Goal: Information Seeking & Learning: Learn about a topic

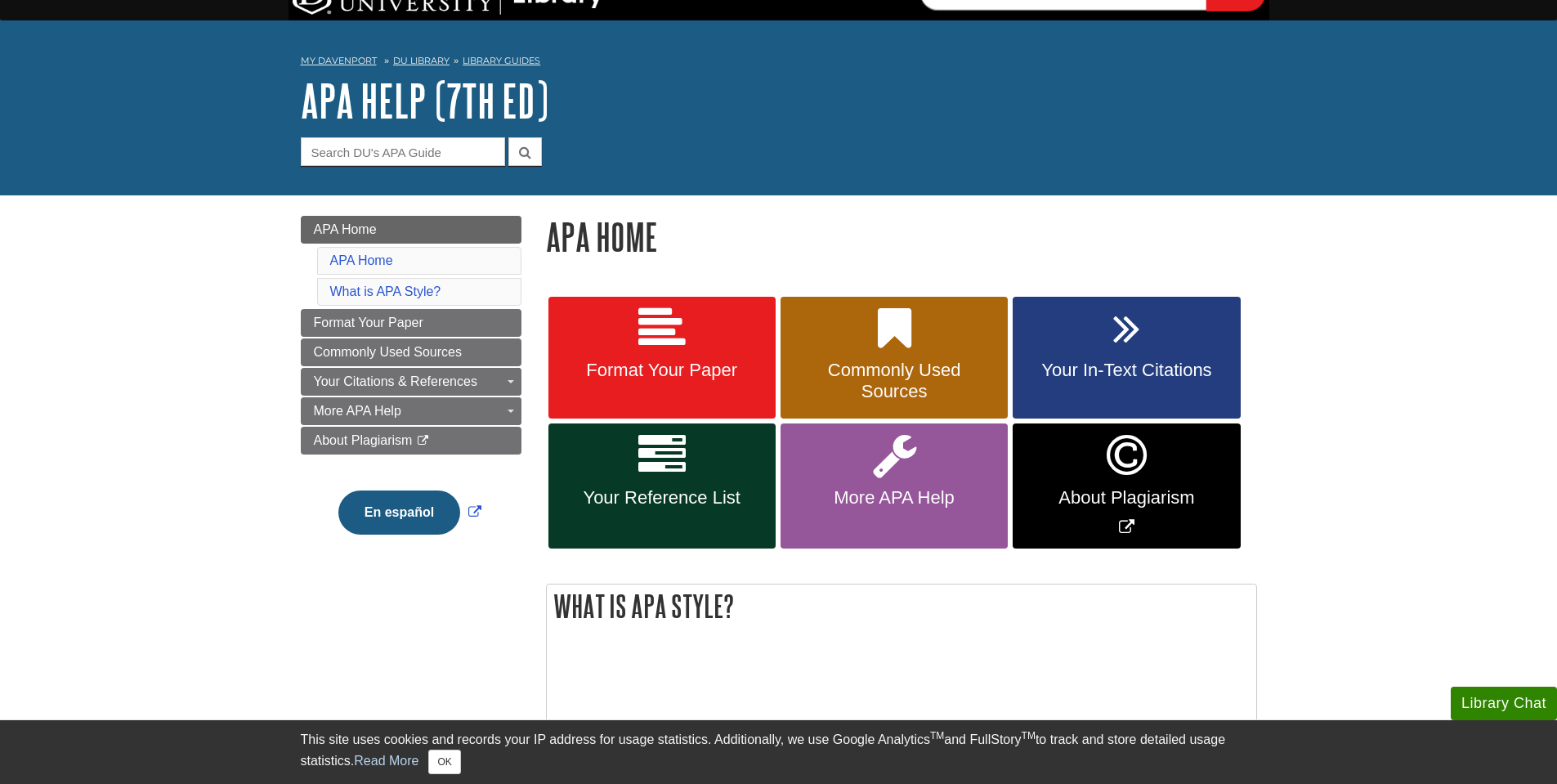
scroll to position [33, 0]
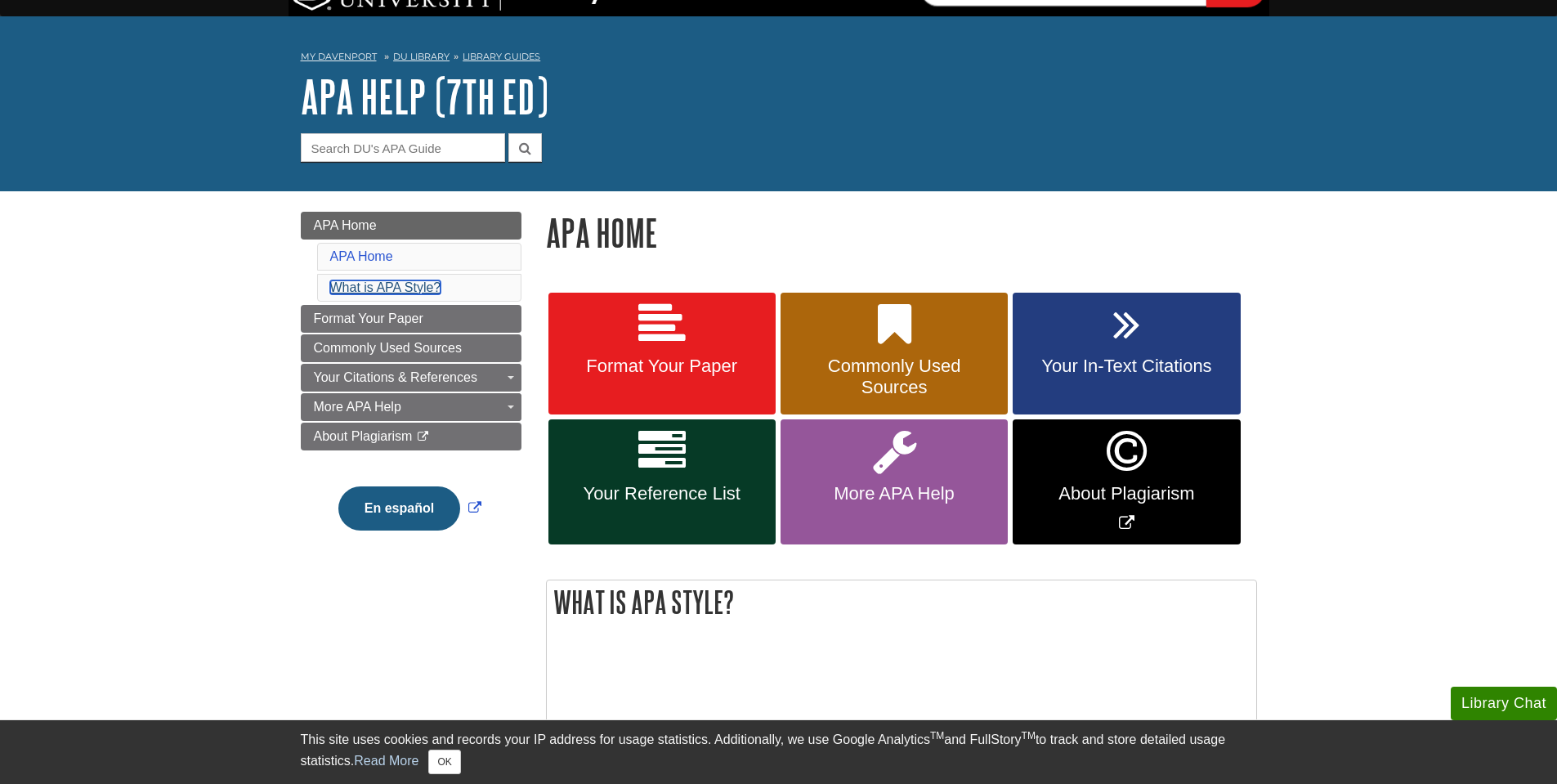
click at [390, 286] on link "What is APA Style?" at bounding box center [385, 288] width 111 height 14
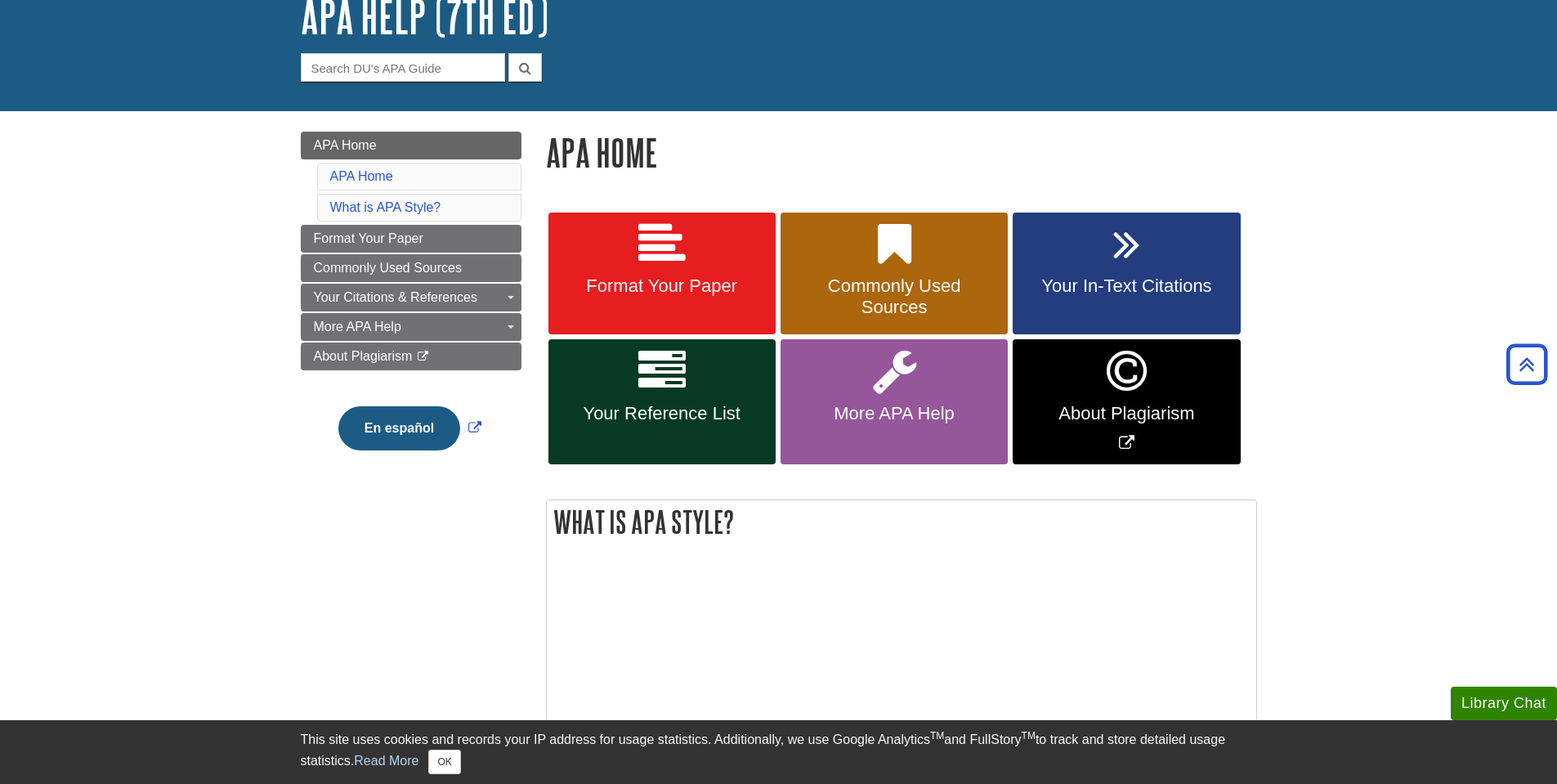
scroll to position [112, 0]
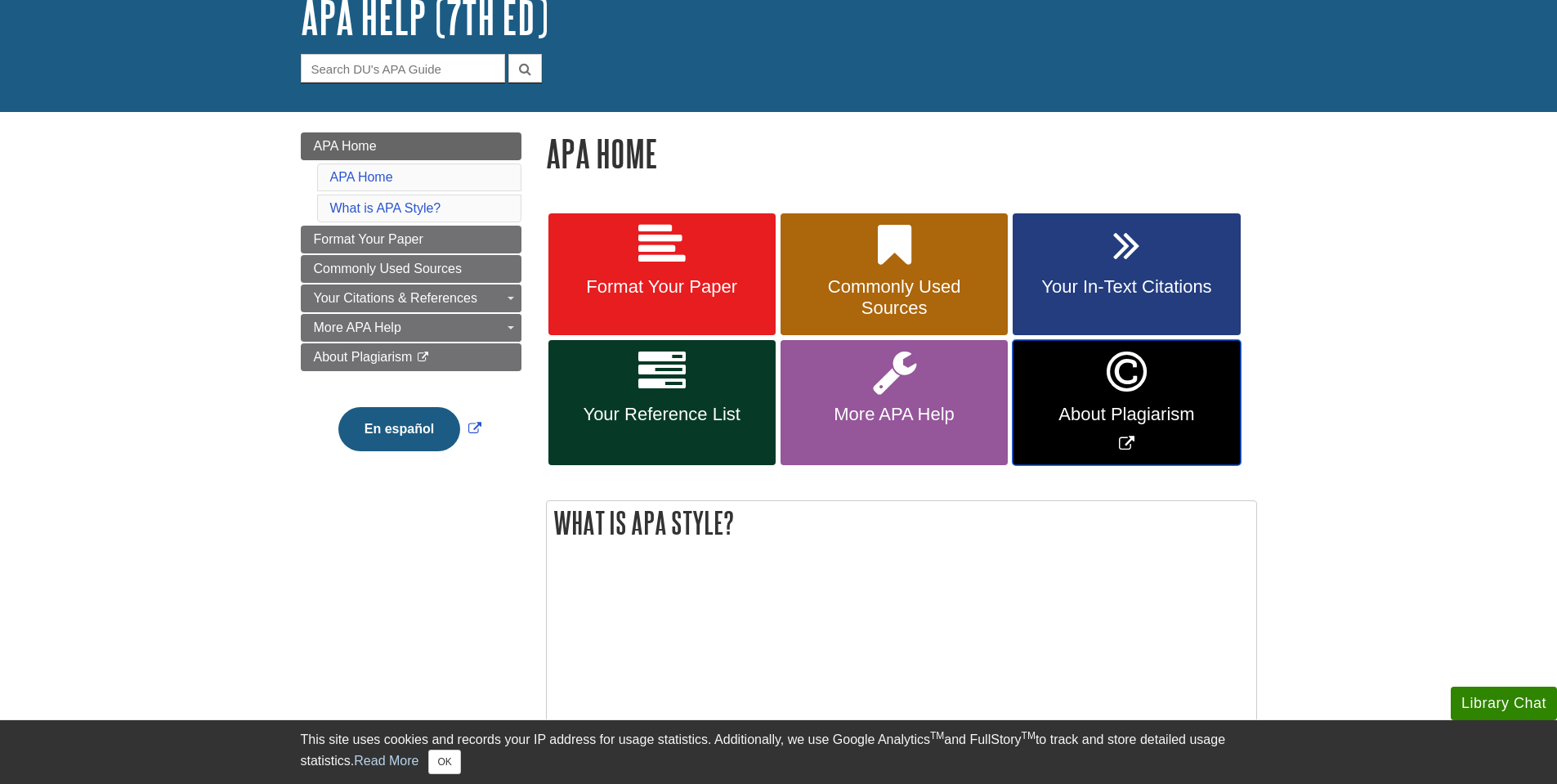
click at [1041, 371] on link "About Plagiarism" at bounding box center [1126, 402] width 227 height 125
click at [1084, 295] on span "Your In-Text Citations" at bounding box center [1126, 287] width 203 height 22
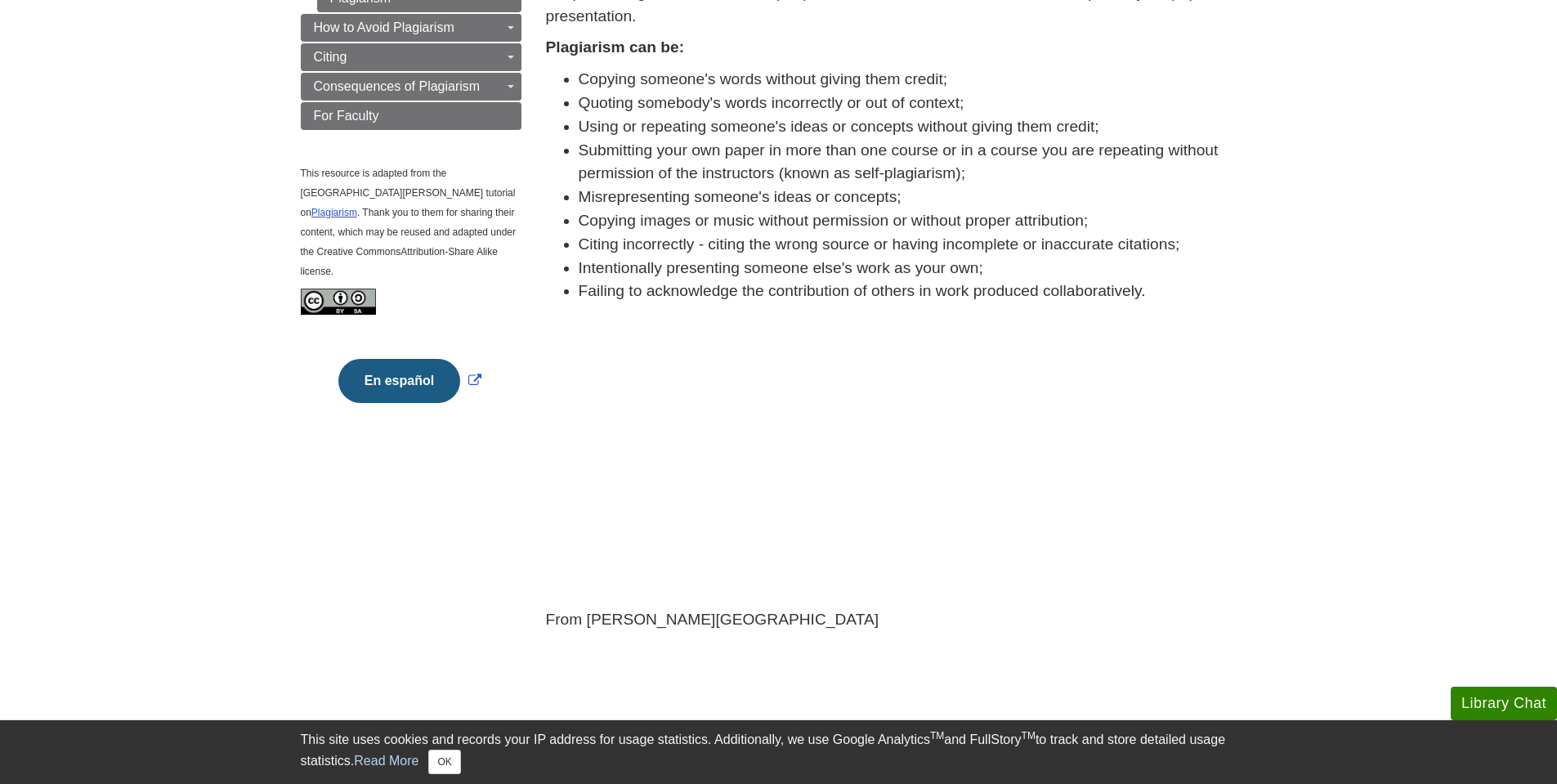
scroll to position [424, 0]
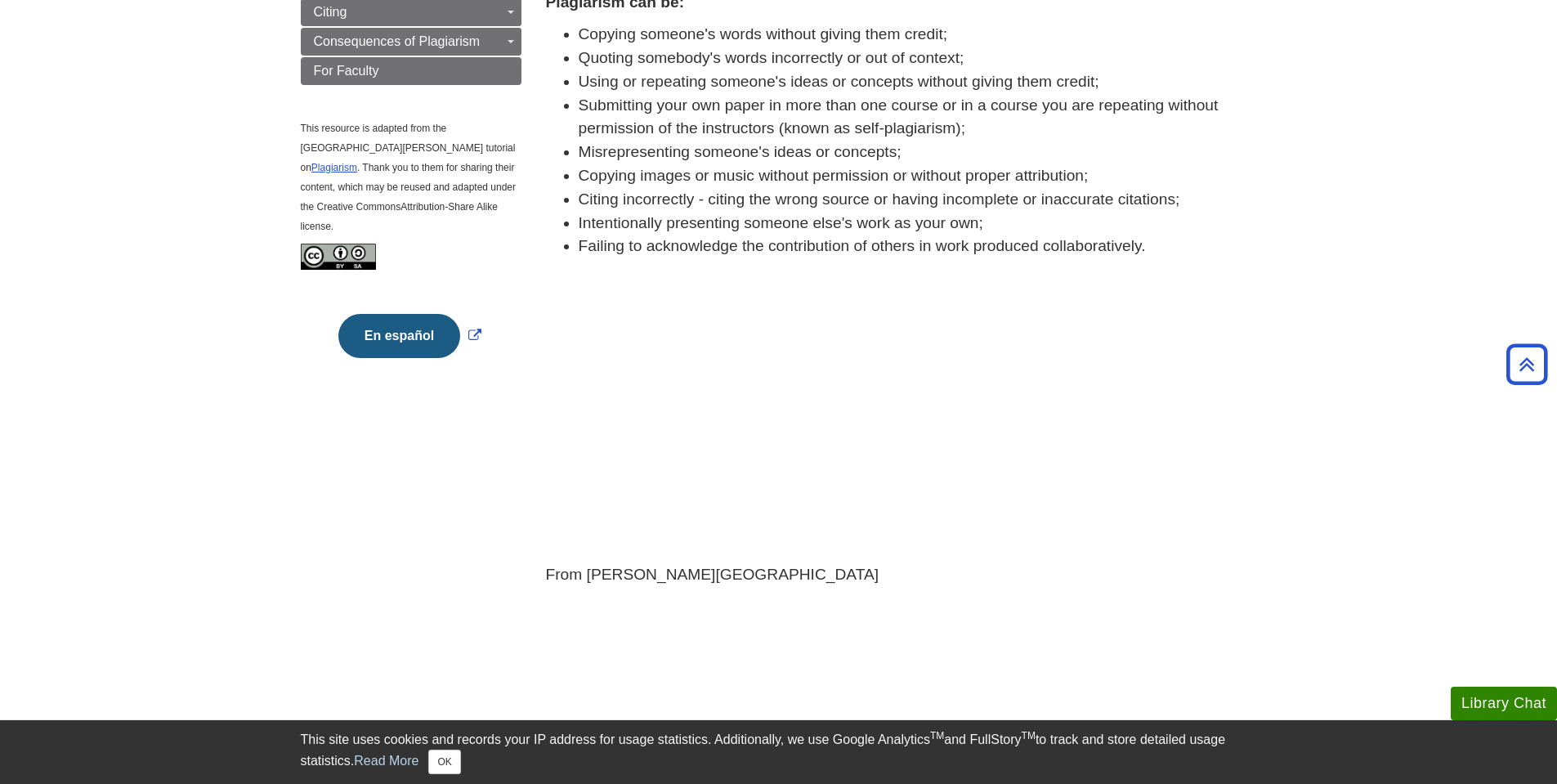
click at [1271, 461] on body "Library Chat This site uses cookies and records your IP address for usage stati…" at bounding box center [778, 318] width 1557 height 1484
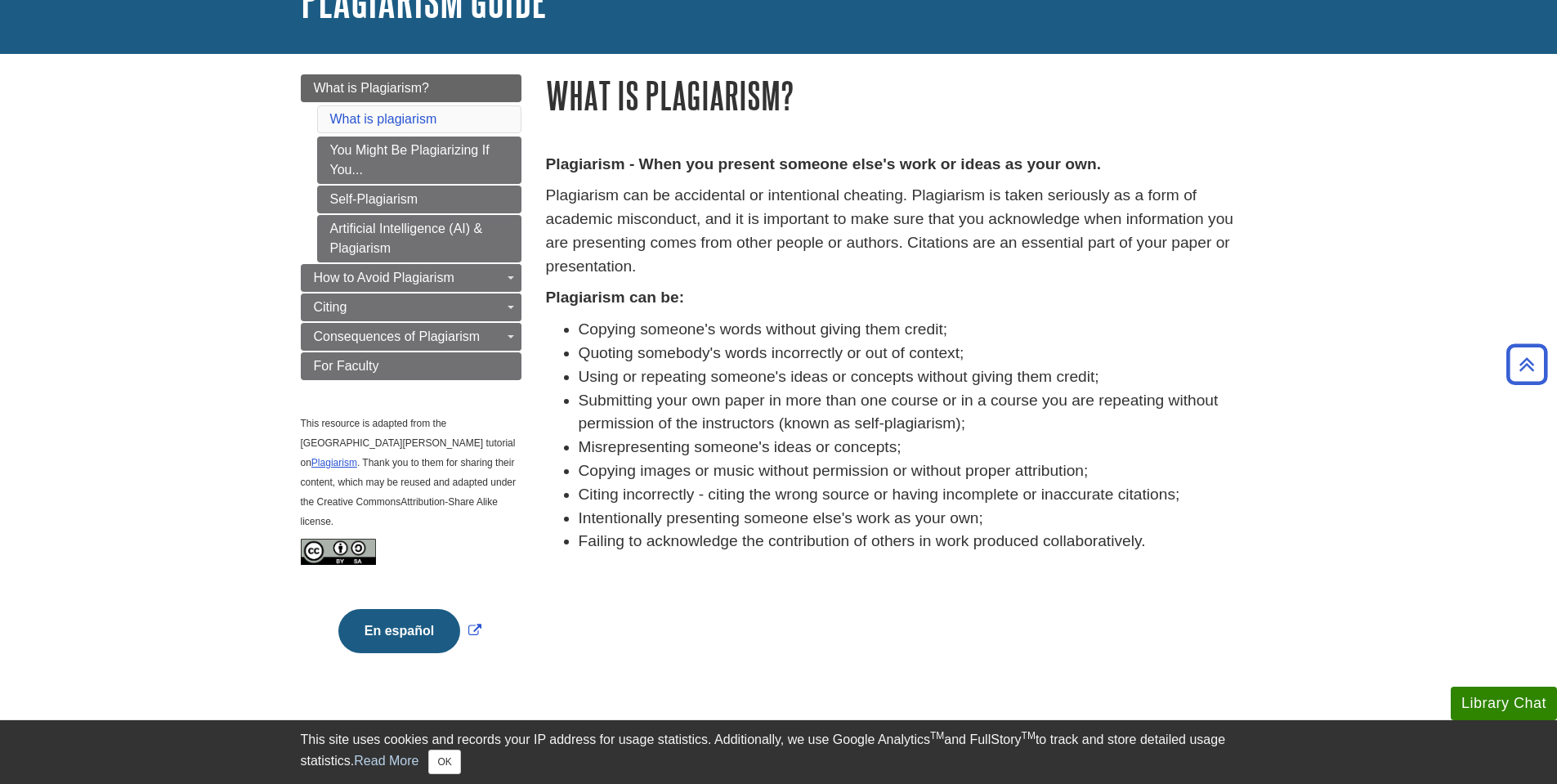
scroll to position [0, 0]
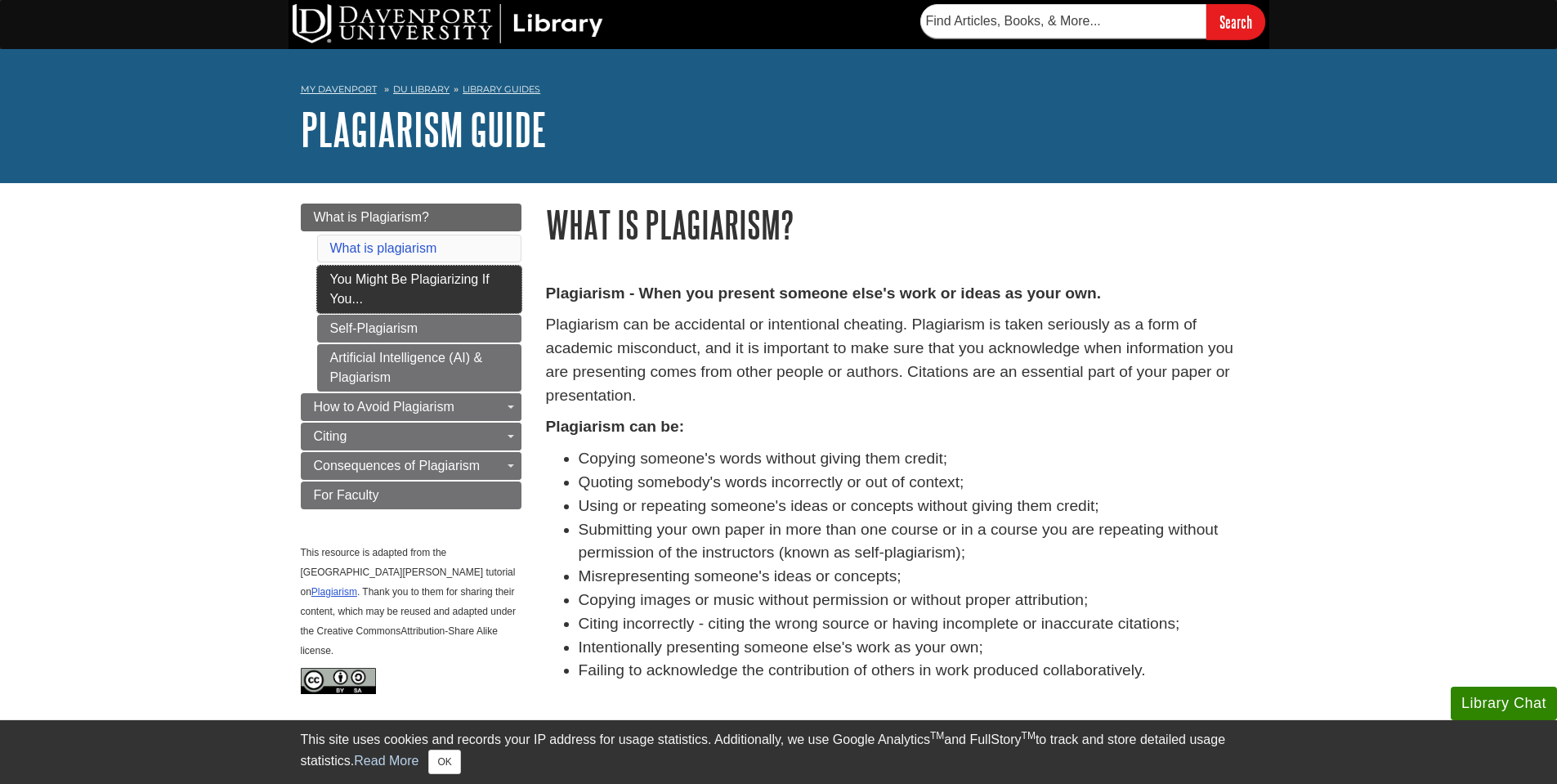
click at [453, 292] on link "You Might Be Plagiarizing If You..." at bounding box center [419, 289] width 205 height 47
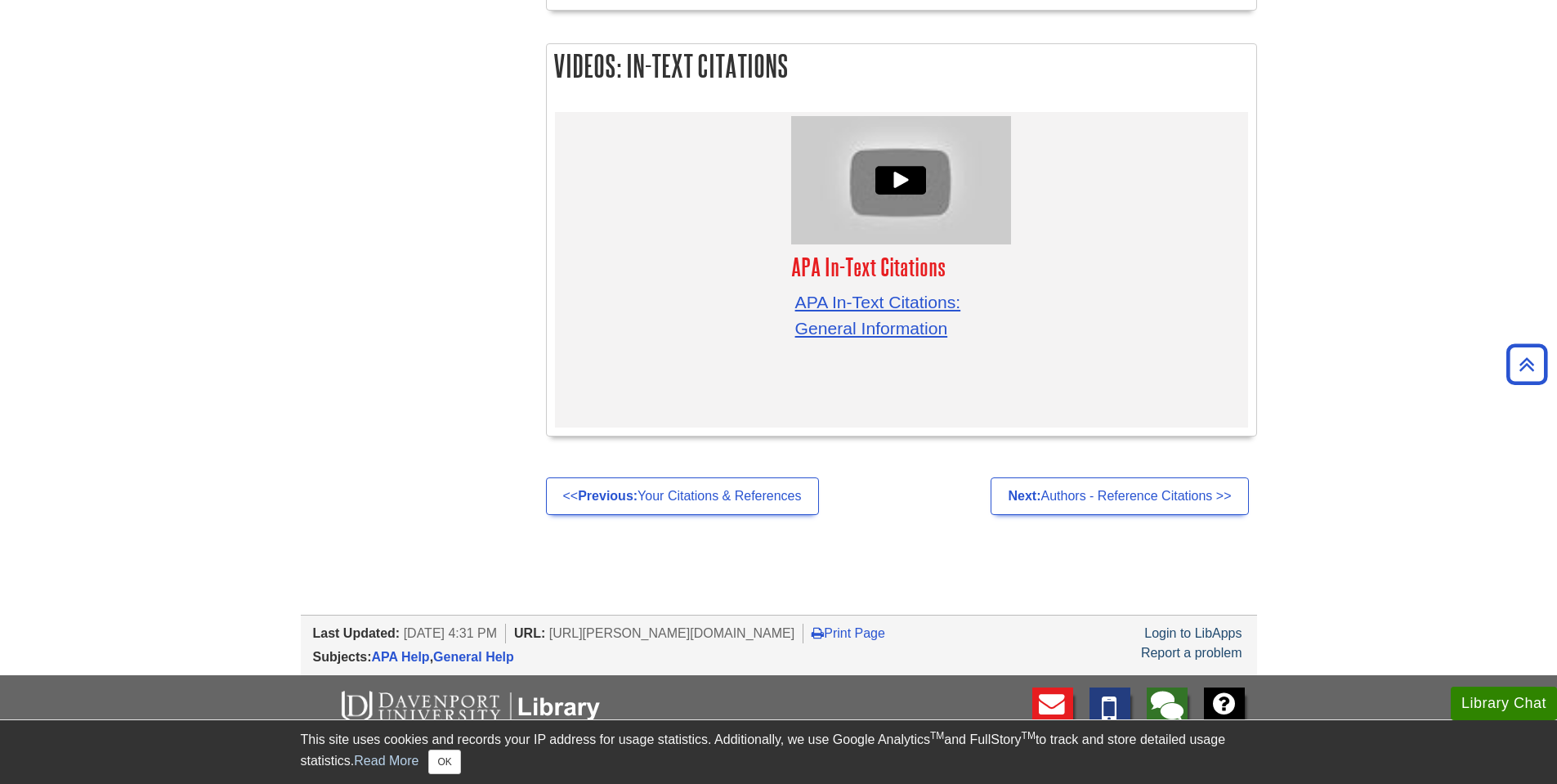
scroll to position [4963, 0]
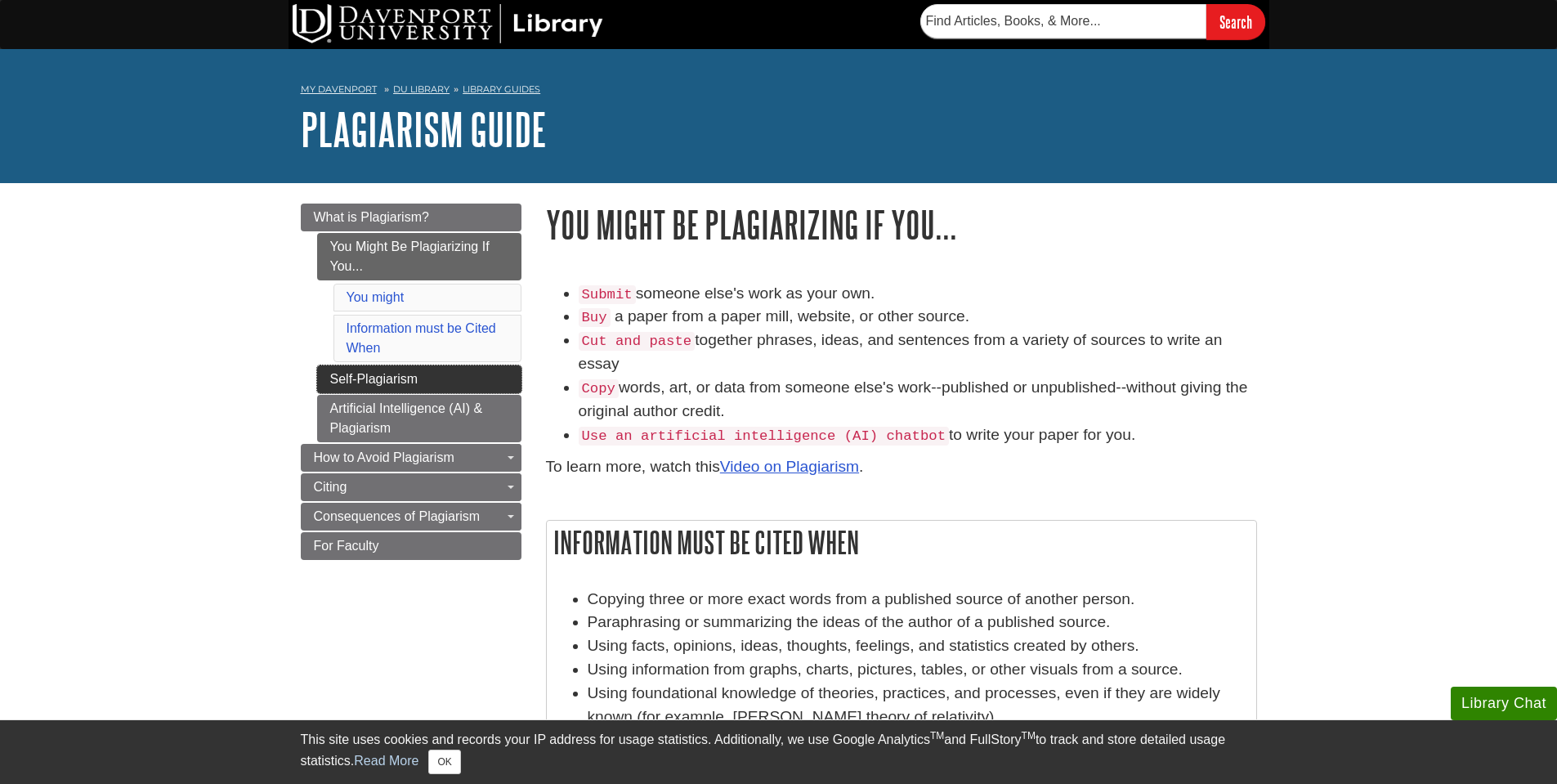
click at [452, 385] on link "Self-Plagiarism" at bounding box center [419, 379] width 205 height 28
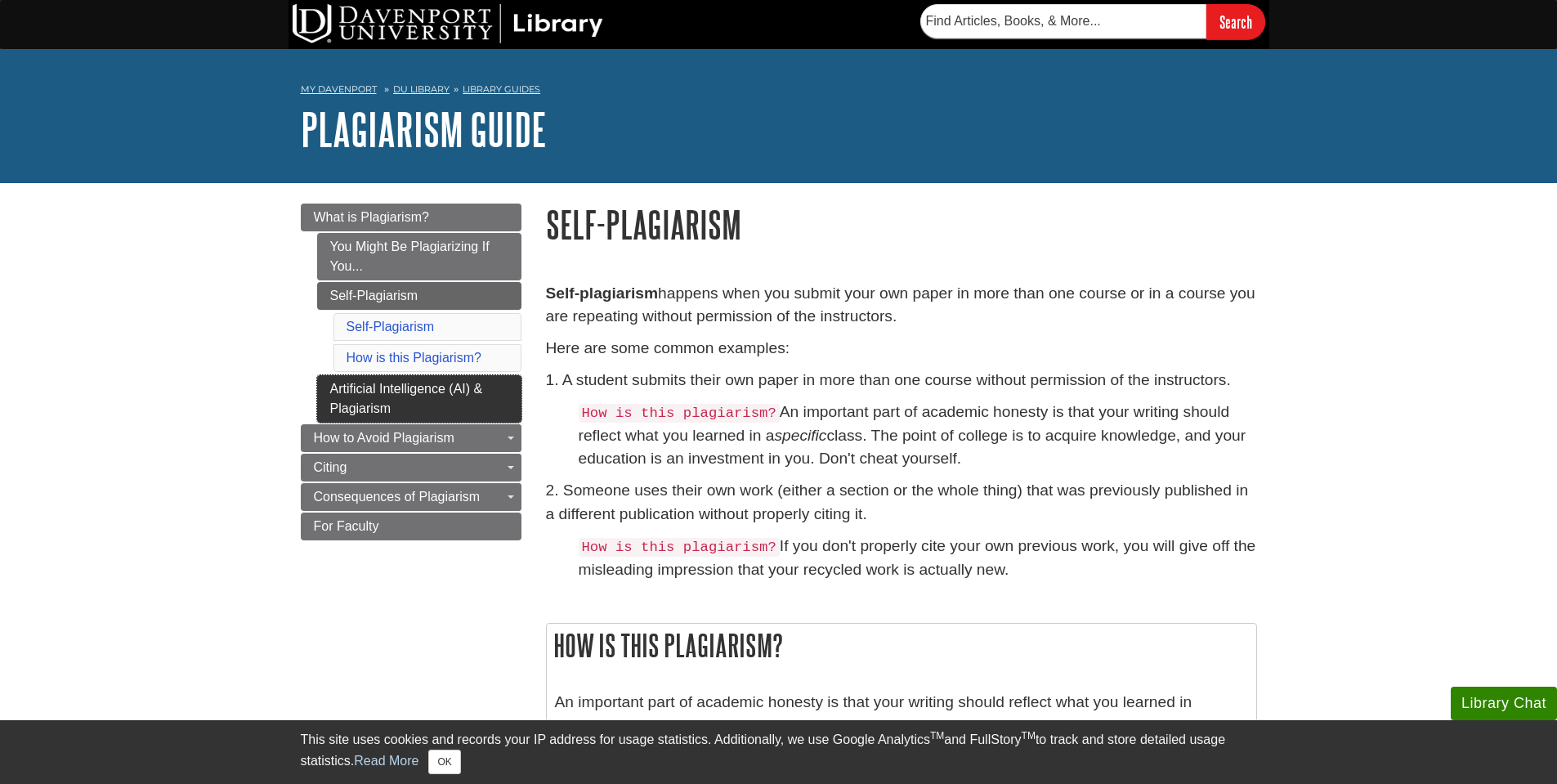
click at [452, 406] on link "Artificial Intelligence (AI) & Plagiarism" at bounding box center [419, 399] width 205 height 47
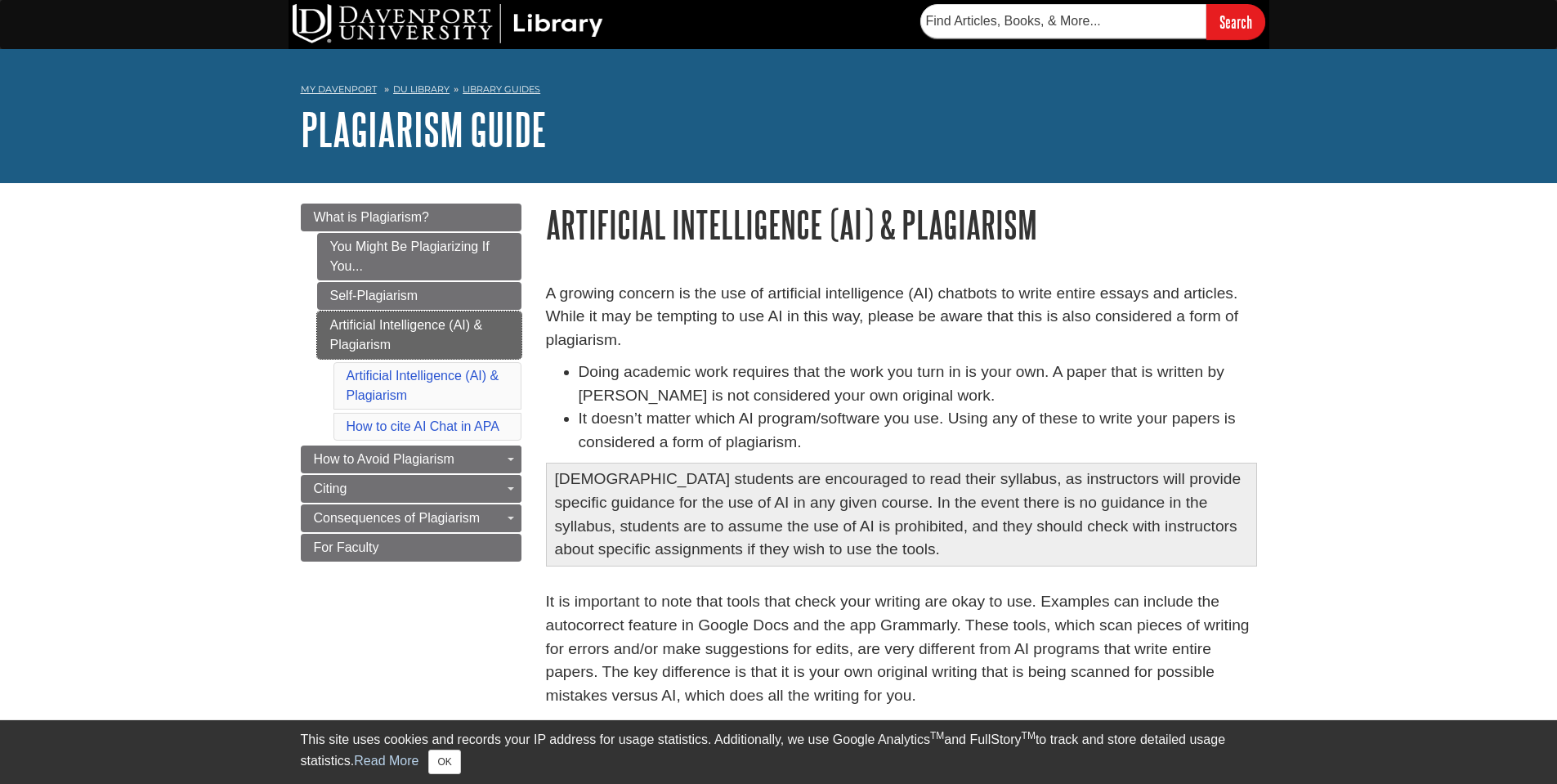
click at [440, 350] on link "Artificial Intelligence (AI) & Plagiarism" at bounding box center [419, 335] width 205 height 47
click at [437, 299] on link "Self-Plagiarism" at bounding box center [419, 296] width 205 height 28
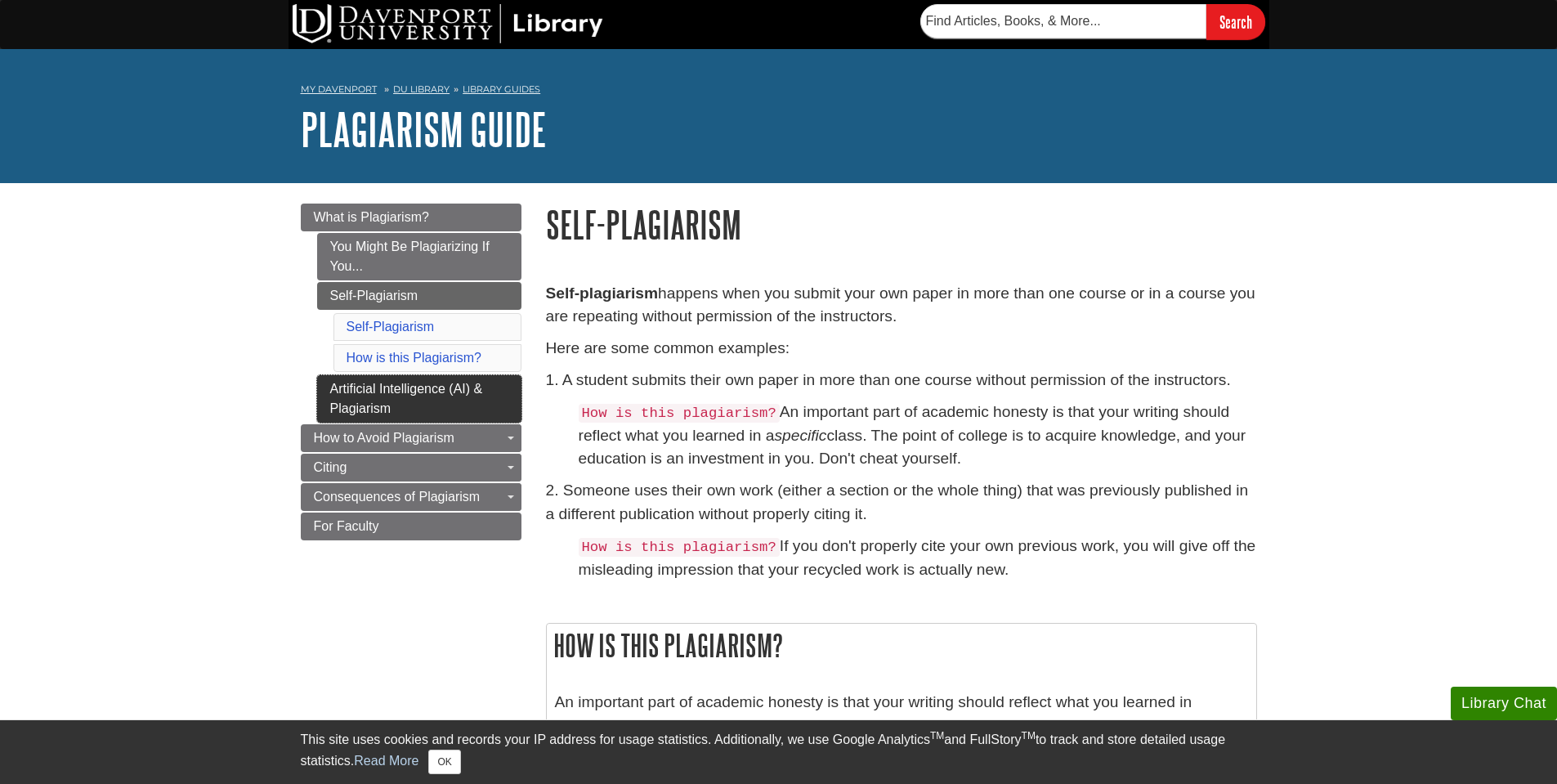
click at [427, 389] on link "Artificial Intelligence (AI) & Plagiarism" at bounding box center [419, 399] width 205 height 47
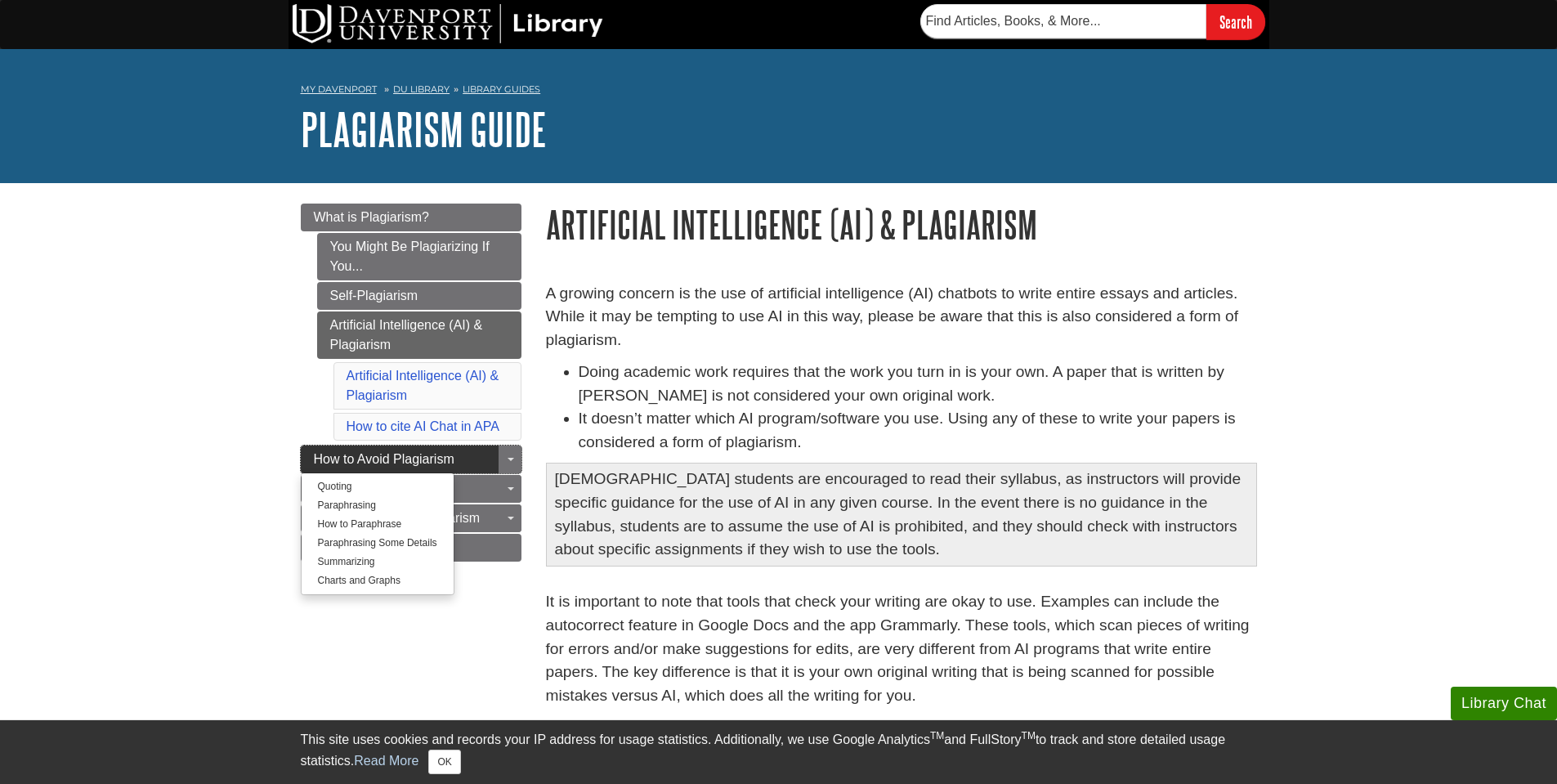
click at [430, 446] on link "How to Avoid Plagiarism" at bounding box center [411, 459] width 221 height 28
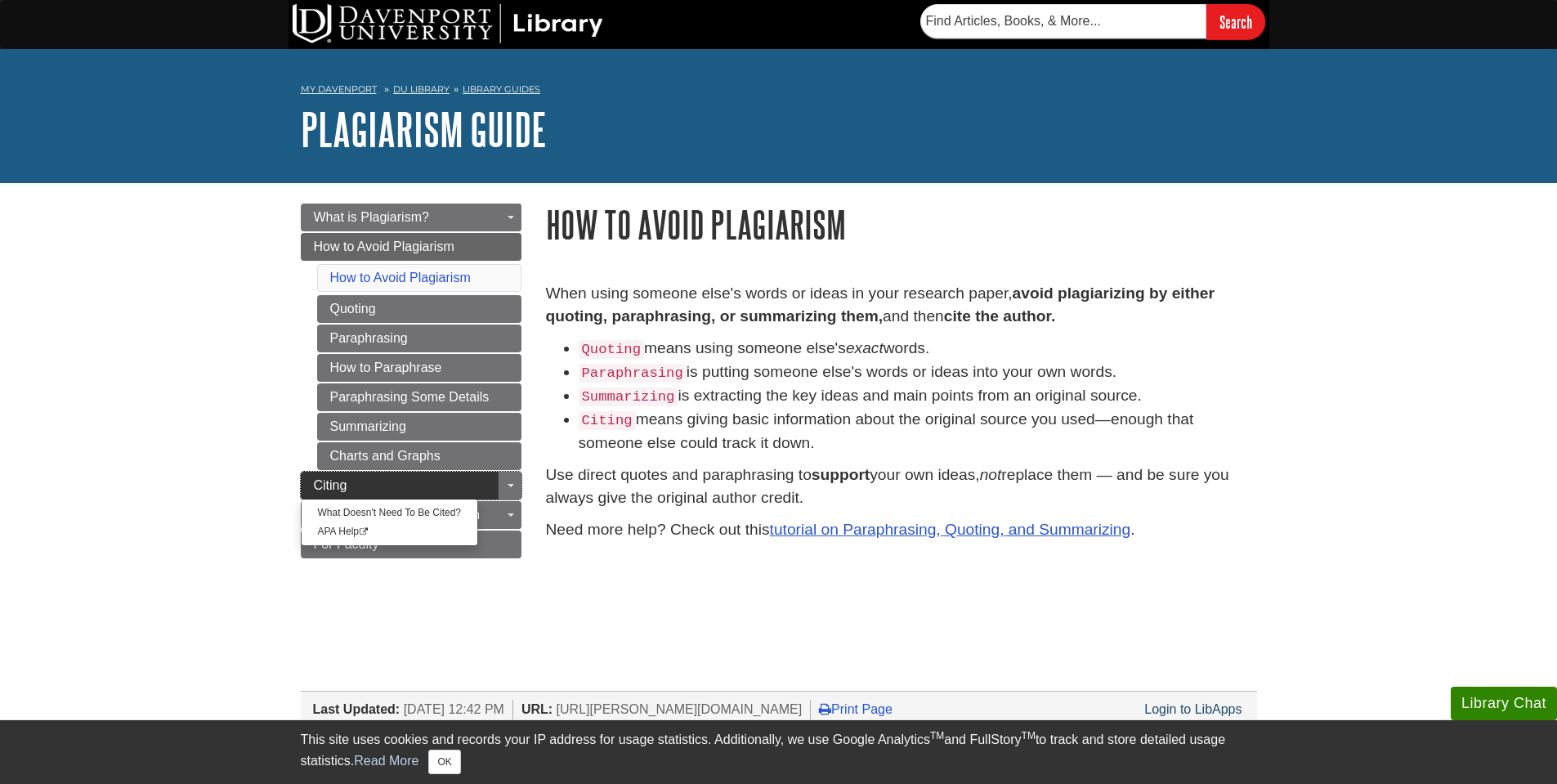
click at [437, 483] on link "Citing" at bounding box center [411, 485] width 221 height 28
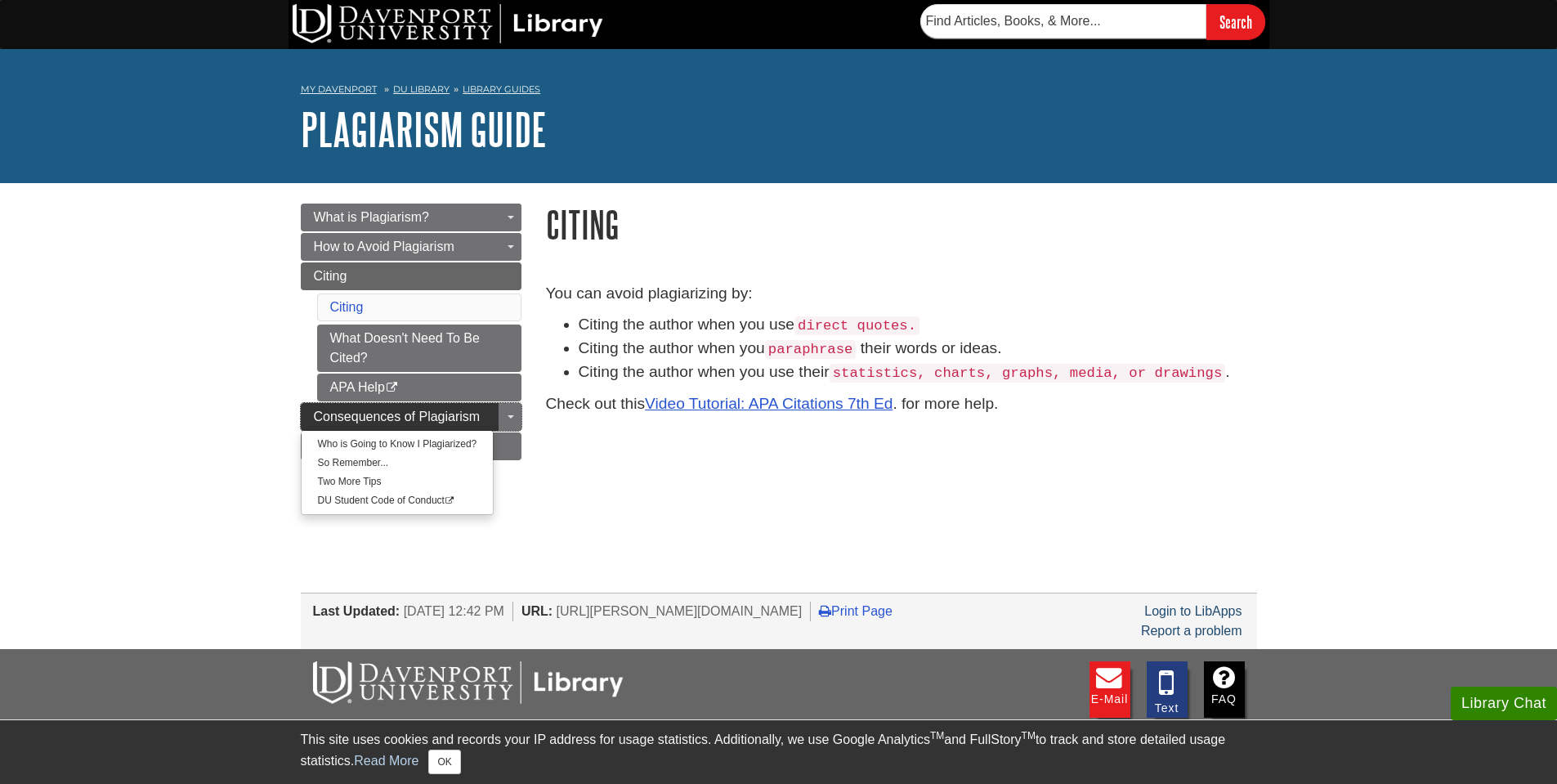
click at [451, 412] on span "Consequences of Plagiarism" at bounding box center [397, 416] width 167 height 14
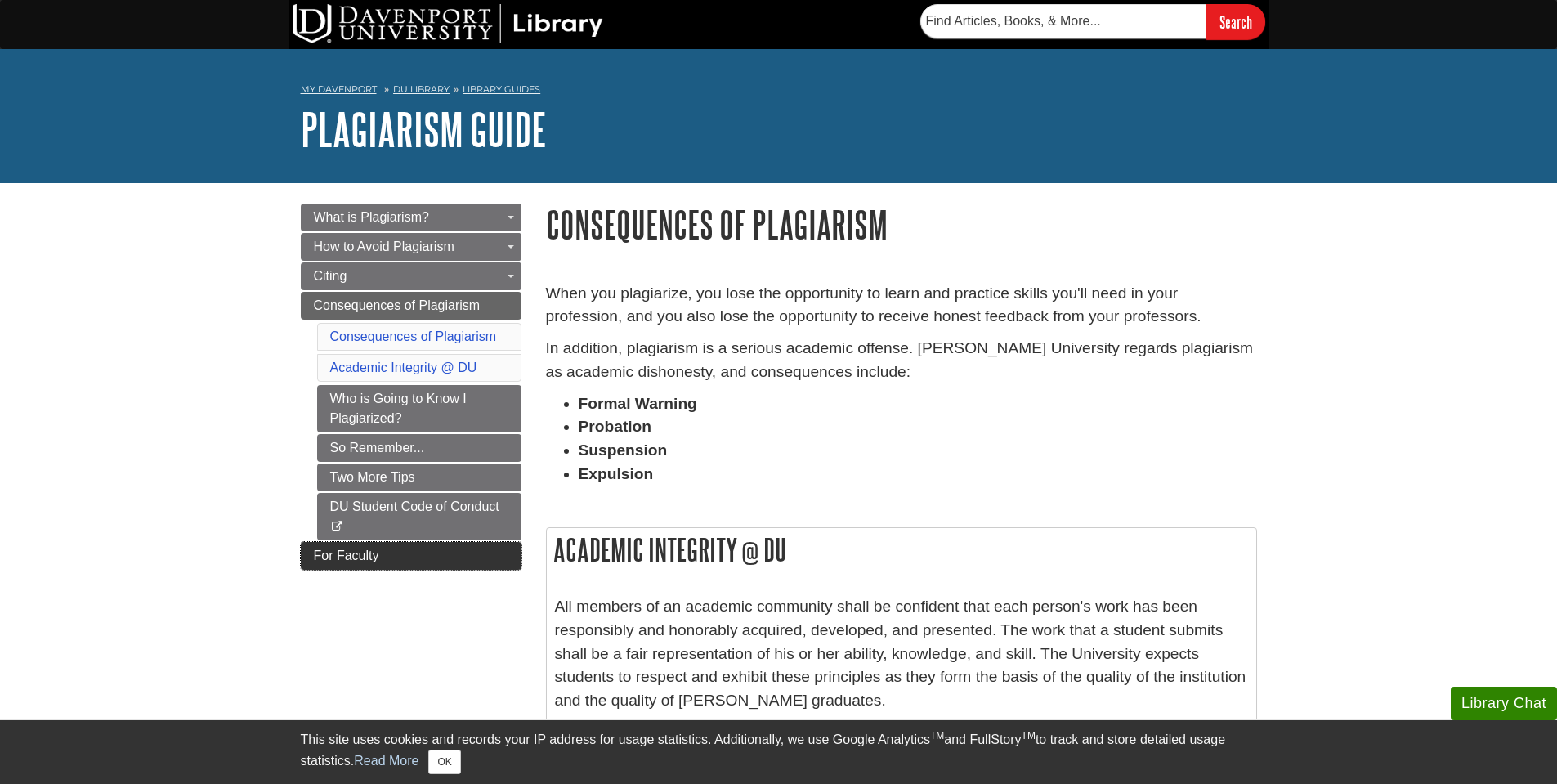
click at [421, 553] on link "For Faculty" at bounding box center [411, 556] width 221 height 28
